Goal: Information Seeking & Learning: Check status

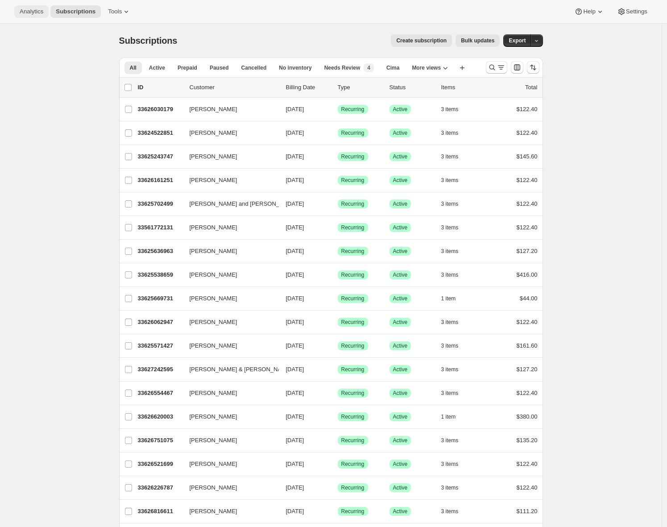
click at [36, 12] on span "Analytics" at bounding box center [32, 11] width 24 height 7
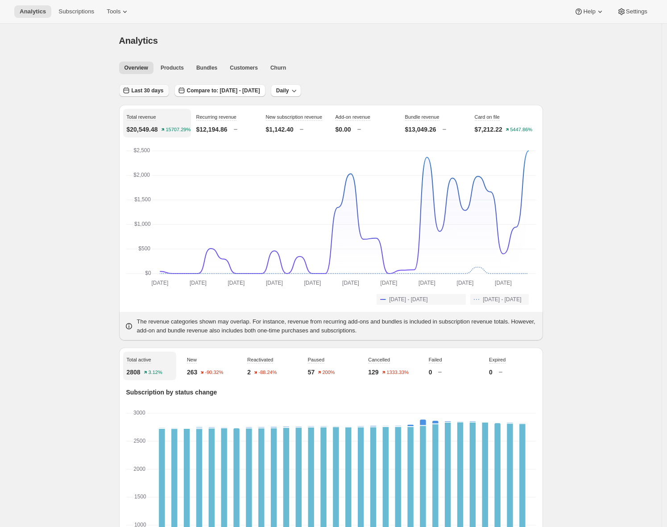
click at [150, 89] on span "Last 30 days" at bounding box center [148, 90] width 32 height 7
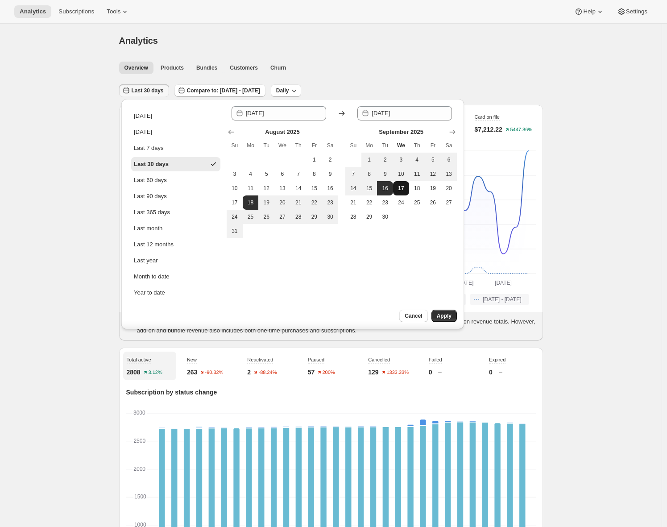
click at [405, 186] on button "17" at bounding box center [401, 188] width 16 height 14
type input "2025-09-17"
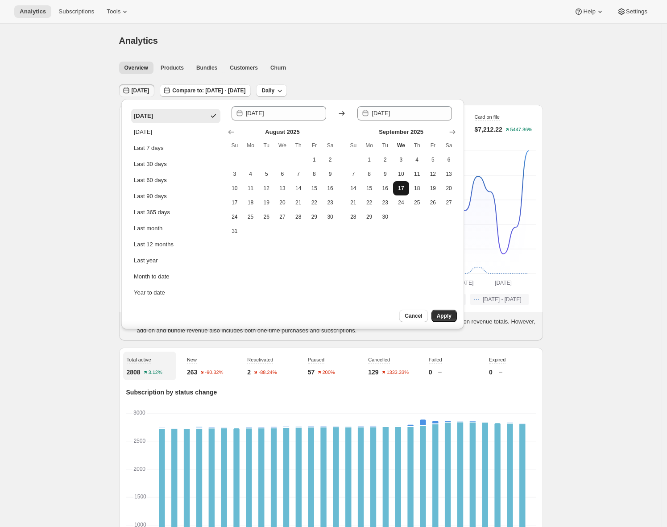
click at [405, 186] on span "17" at bounding box center [400, 188] width 9 height 7
click at [401, 188] on span "17" at bounding box center [400, 188] width 9 height 7
click at [402, 186] on span "17" at bounding box center [400, 188] width 9 height 7
click at [443, 313] on span "Apply" at bounding box center [444, 315] width 15 height 7
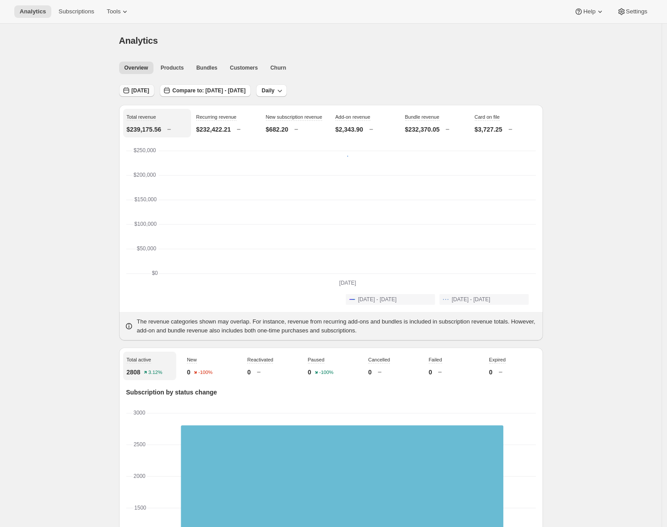
click at [131, 88] on icon "button" at bounding box center [126, 90] width 9 height 9
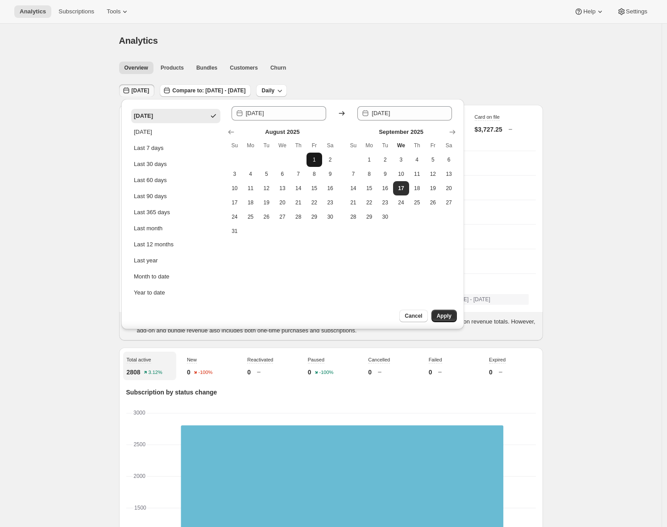
click at [313, 157] on span "1" at bounding box center [314, 159] width 9 height 7
type input "2025-08-01"
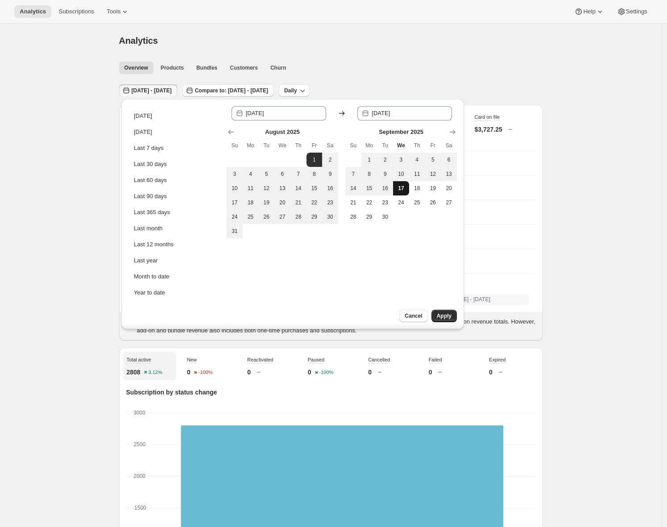
click at [404, 187] on span "17" at bounding box center [400, 188] width 9 height 7
type input "2025-09-17"
click at [445, 315] on span "Apply" at bounding box center [444, 315] width 15 height 7
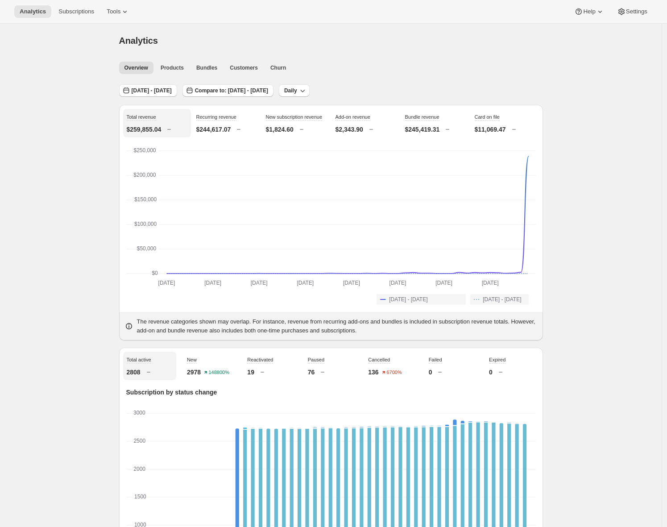
drag, startPoint x: 82, startPoint y: 95, endPoint x: 78, endPoint y: 101, distance: 7.0
click at [65, 11] on span "Subscriptions" at bounding box center [76, 11] width 36 height 7
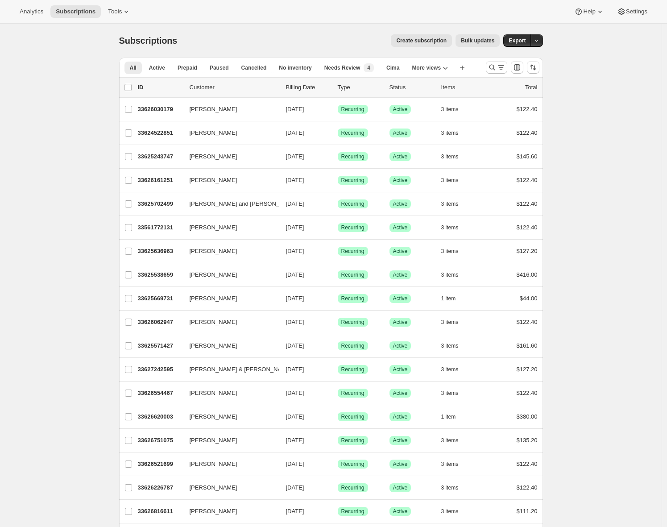
click at [432, 69] on span "More views" at bounding box center [426, 67] width 29 height 7
